Goal: Check status: Check status

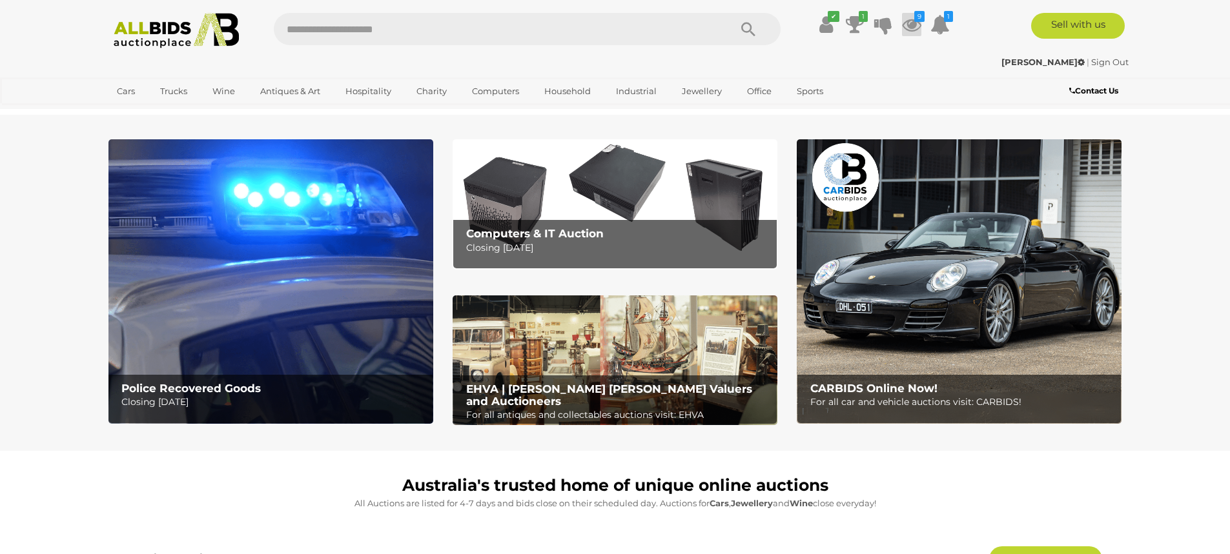
click at [909, 25] on icon at bounding box center [911, 24] width 19 height 23
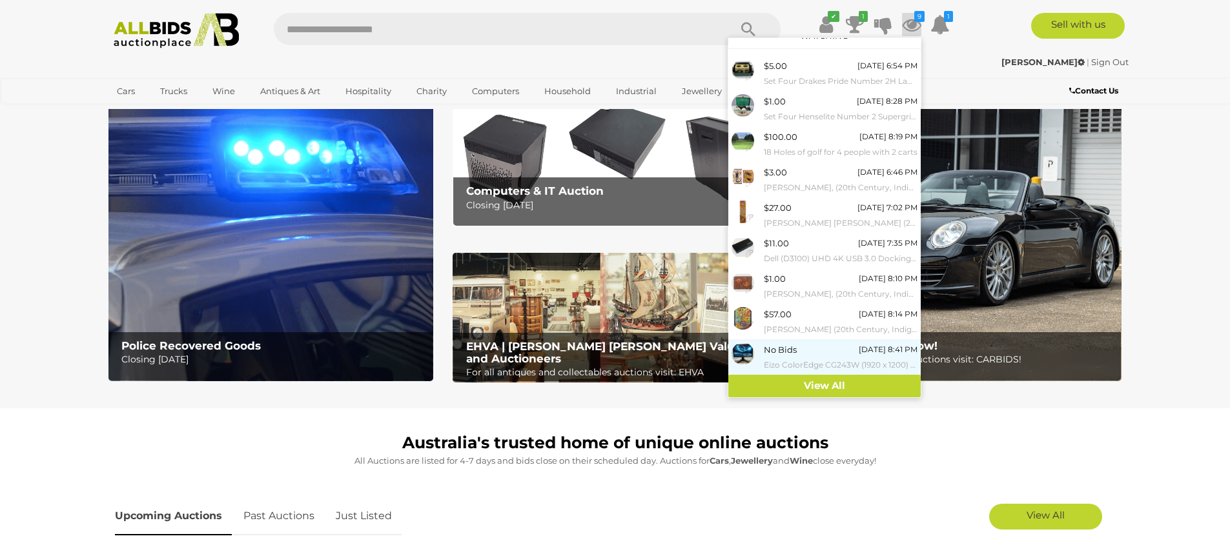
scroll to position [65, 0]
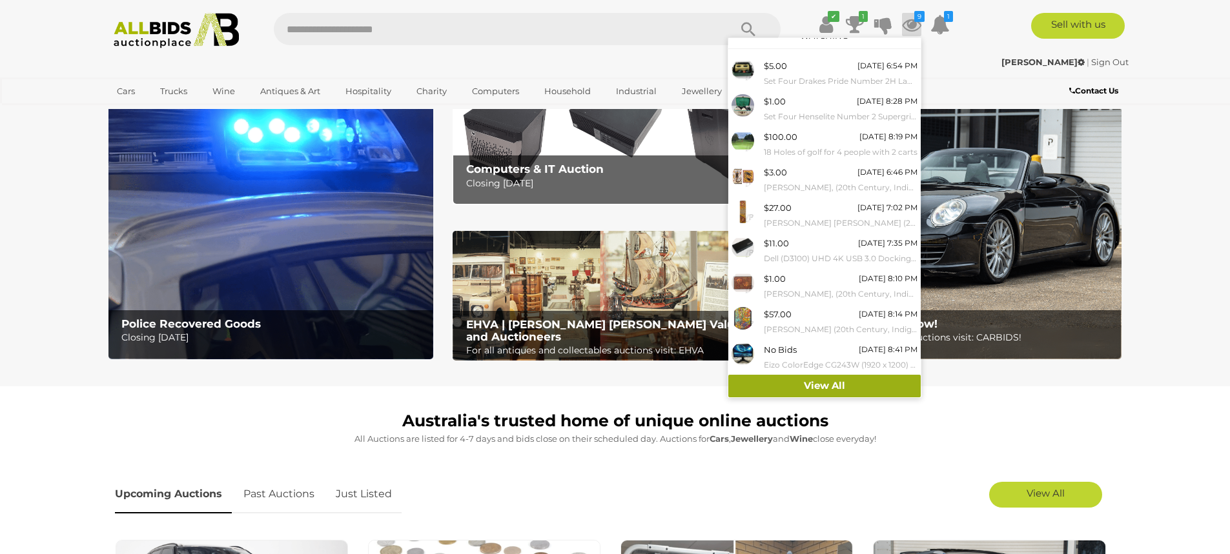
click at [831, 387] on link "View All" at bounding box center [824, 386] width 192 height 23
